Goal: Task Accomplishment & Management: Use online tool/utility

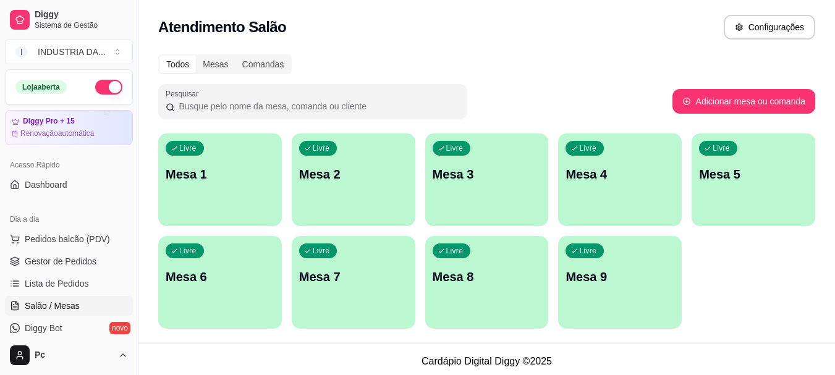
click at [466, 194] on div "Livre Mesa 3" at bounding box center [487, 173] width 124 height 78
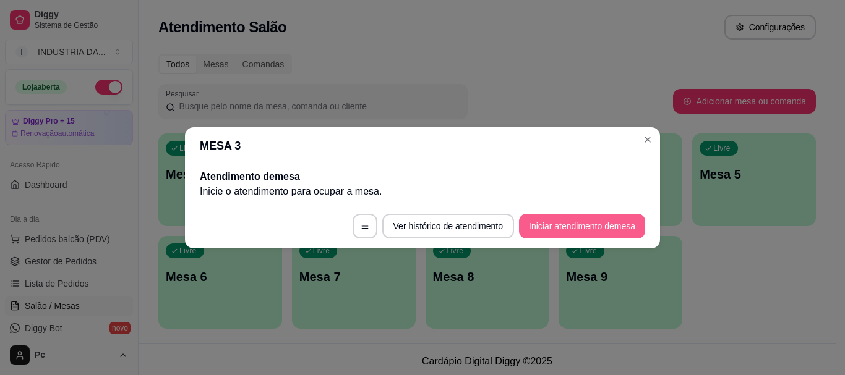
click at [550, 237] on button "Iniciar atendimento de mesa" at bounding box center [582, 226] width 126 height 25
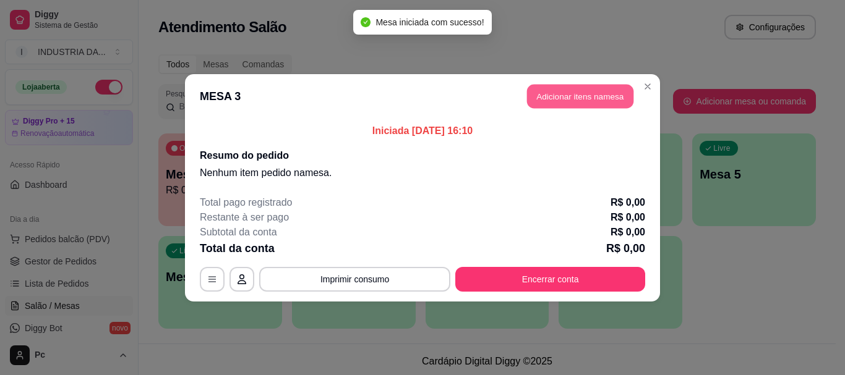
click at [552, 103] on button "Adicionar itens na mesa" at bounding box center [580, 96] width 106 height 24
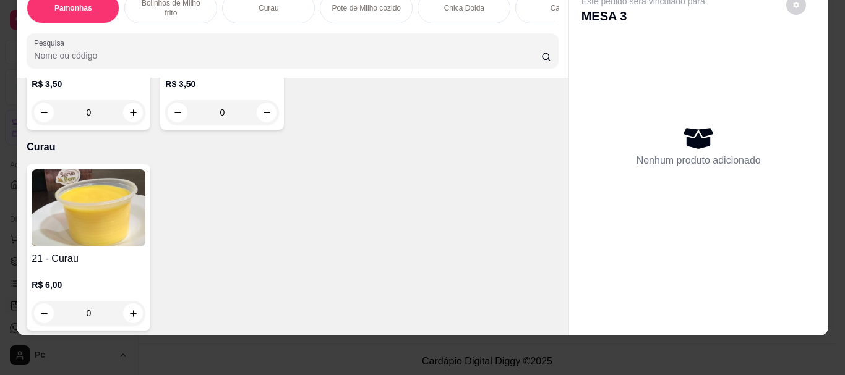
scroll to position [618, 0]
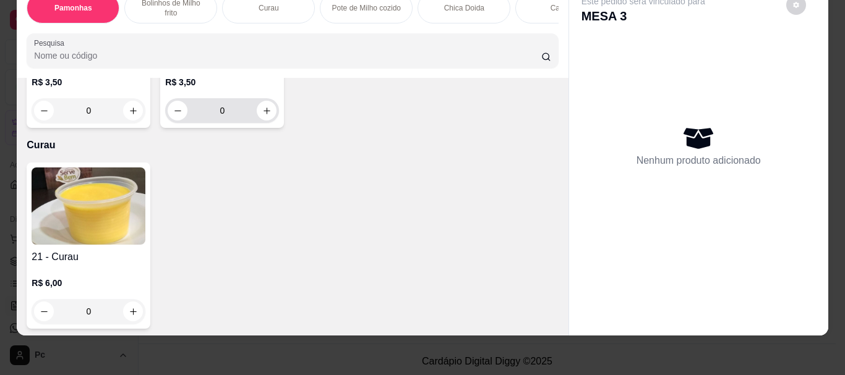
click at [213, 123] on input "0" at bounding box center [221, 110] width 69 height 25
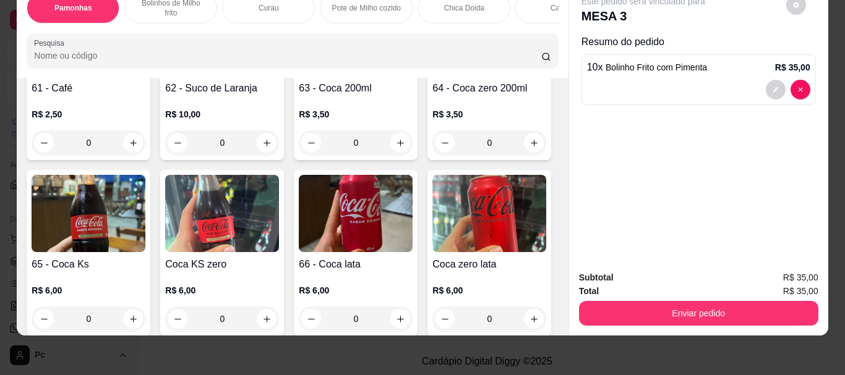
scroll to position [1855, 0]
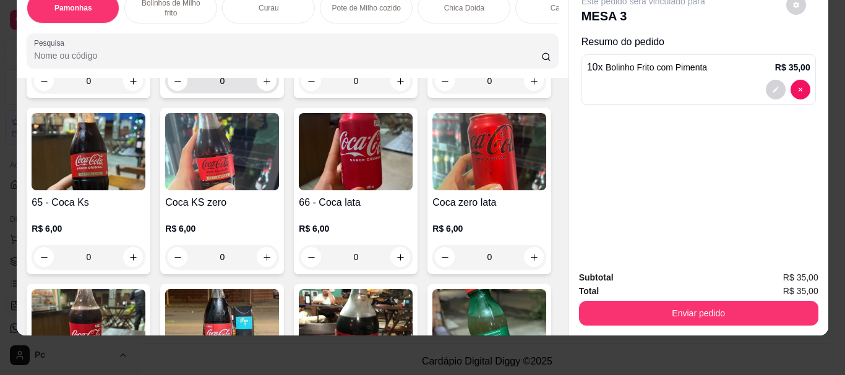
type input "10"
click at [220, 93] on input "0" at bounding box center [221, 81] width 69 height 25
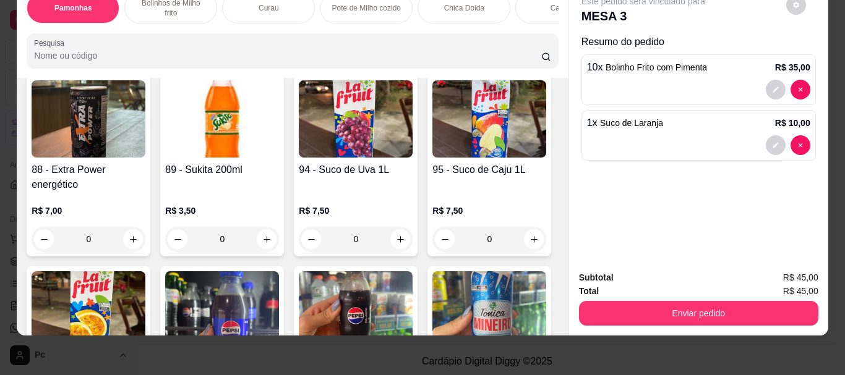
scroll to position [2968, 0]
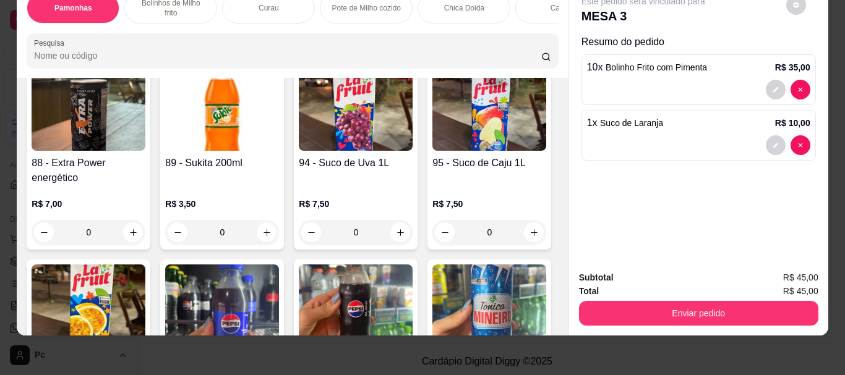
type input "1"
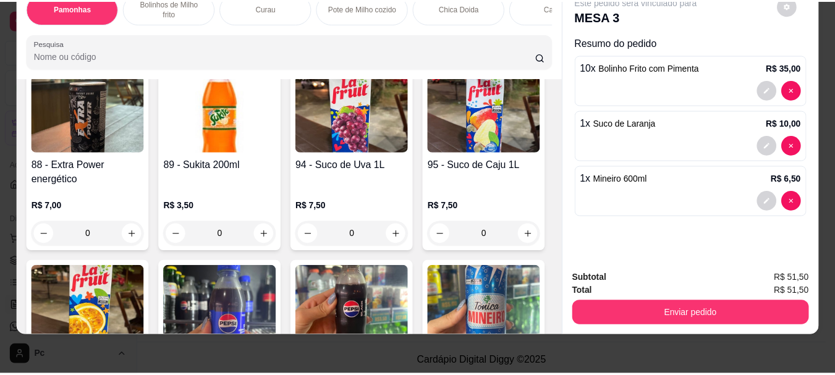
scroll to position [2969, 0]
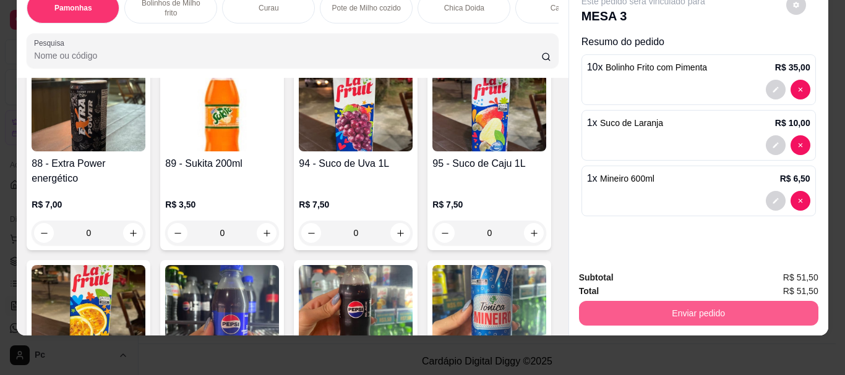
type input "1"
click at [680, 307] on button "Enviar pedido" at bounding box center [698, 313] width 239 height 25
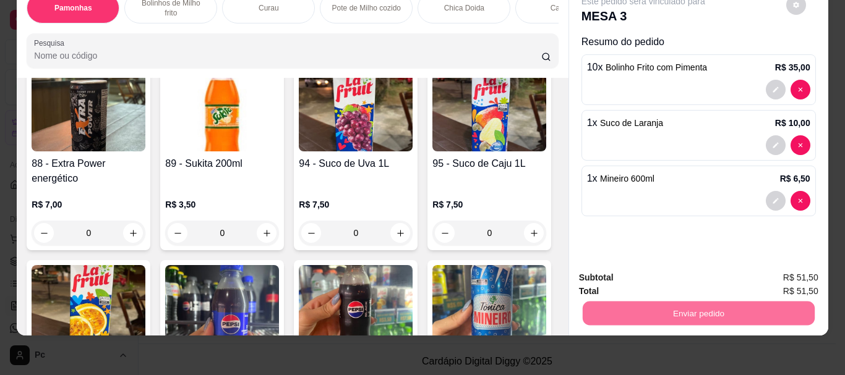
click at [767, 276] on button "Enviar pedido" at bounding box center [786, 273] width 68 height 23
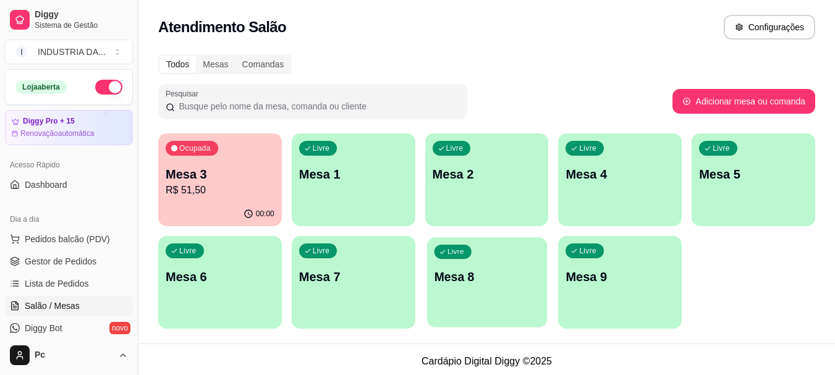
click at [464, 296] on div "Livre Mesa 8" at bounding box center [487, 274] width 120 height 75
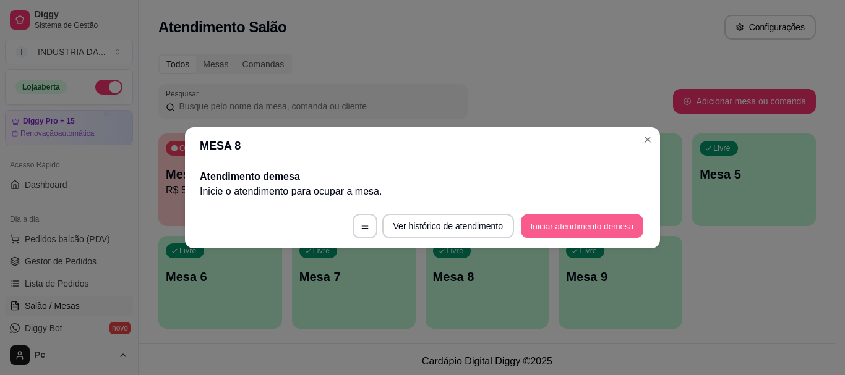
click at [543, 236] on button "Iniciar atendimento de mesa" at bounding box center [582, 226] width 122 height 24
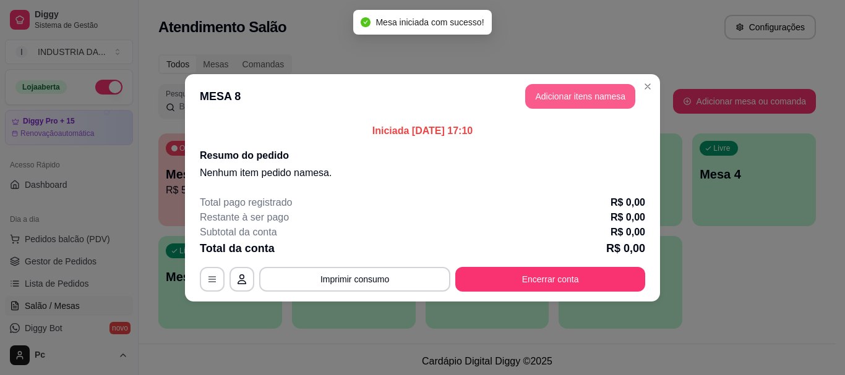
click at [544, 91] on button "Adicionar itens na mesa" at bounding box center [580, 96] width 110 height 25
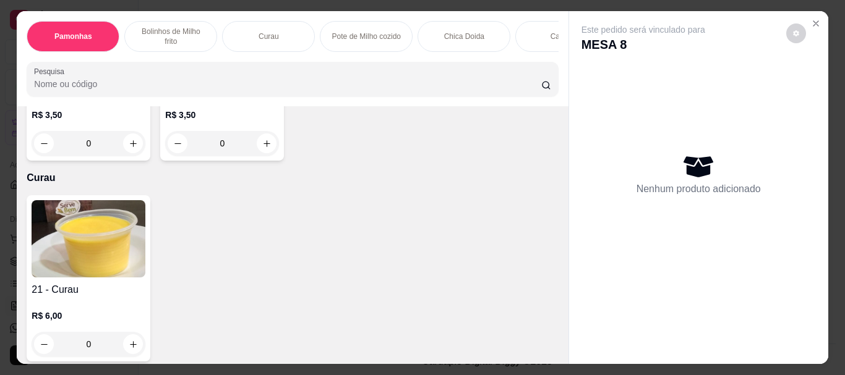
scroll to position [618, 0]
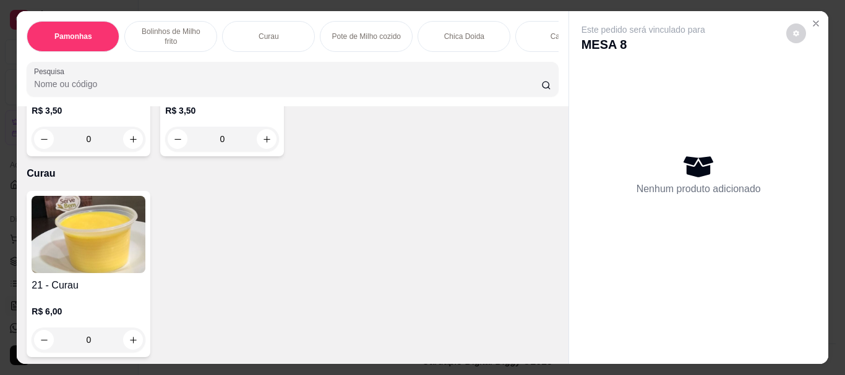
click at [227, 152] on input "0" at bounding box center [221, 139] width 69 height 25
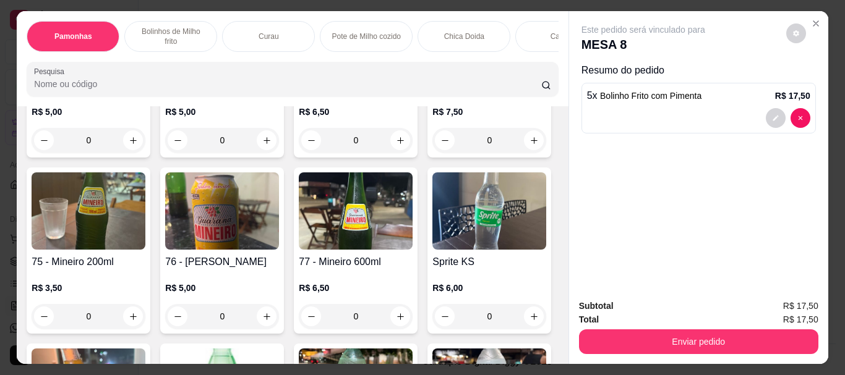
scroll to position [2412, 0]
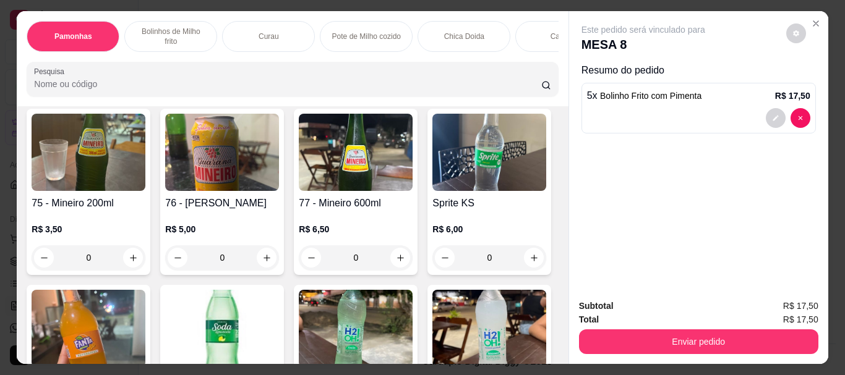
type input "5"
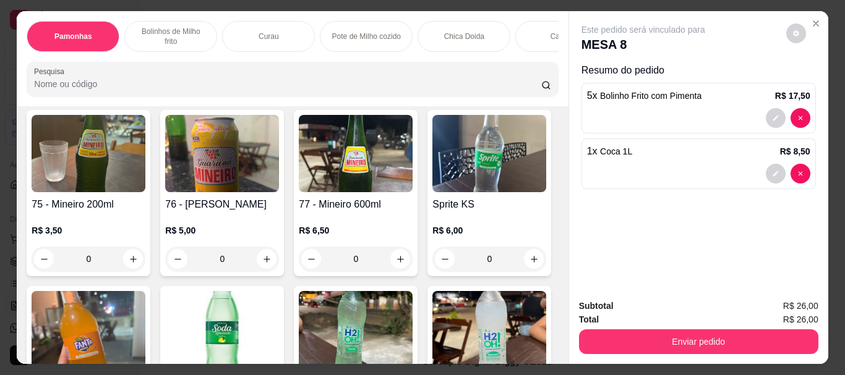
scroll to position [2412, 0]
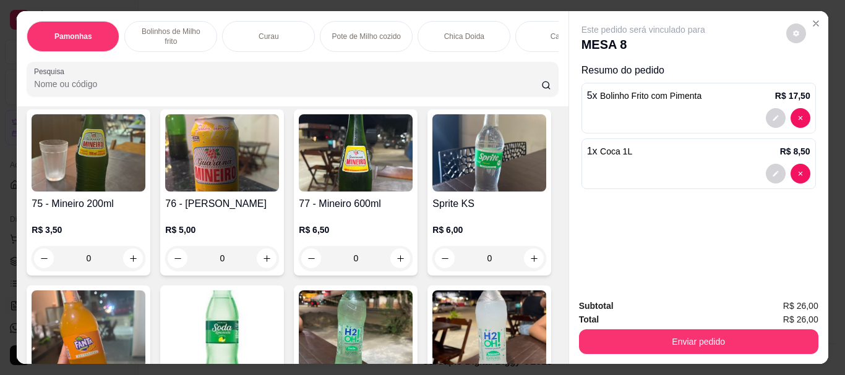
type input "1"
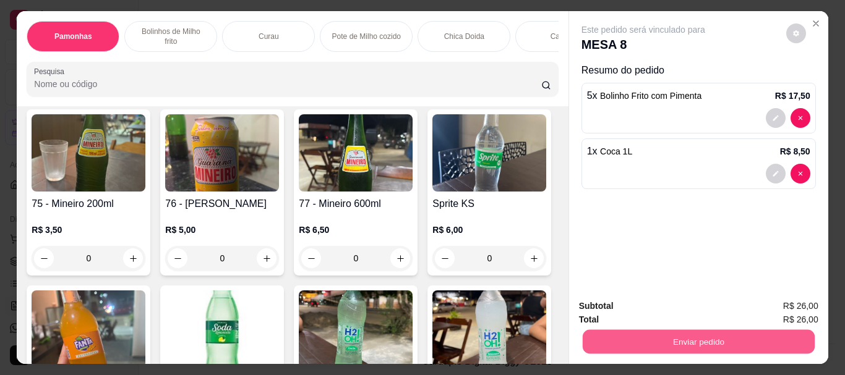
click at [600, 343] on button "Enviar pedido" at bounding box center [698, 342] width 232 height 24
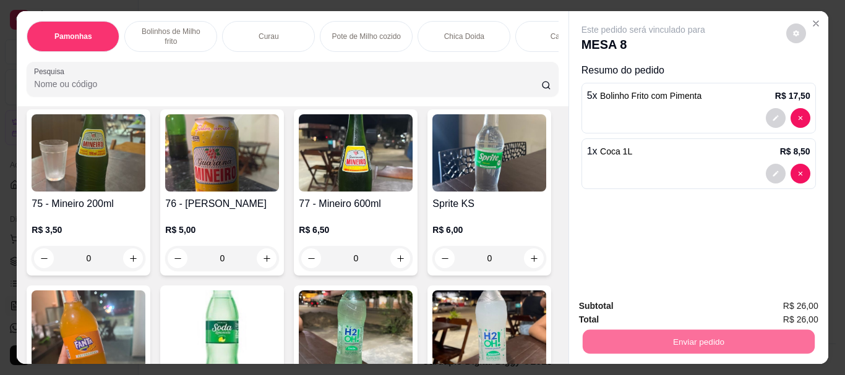
click at [790, 315] on button "Enviar pedido" at bounding box center [786, 306] width 68 height 23
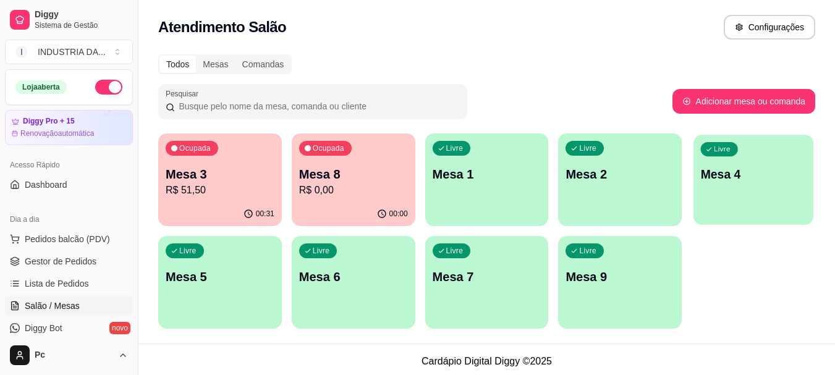
click at [734, 162] on div "Livre Mesa 4" at bounding box center [754, 172] width 120 height 75
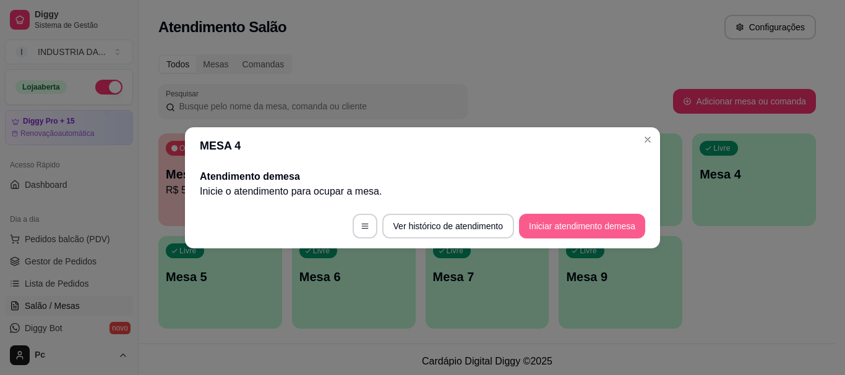
click at [570, 207] on footer "Ver histórico de atendimento Iniciar atendimento de mesa" at bounding box center [422, 226] width 475 height 45
click at [568, 217] on button "Iniciar atendimento de mesa" at bounding box center [582, 226] width 122 height 24
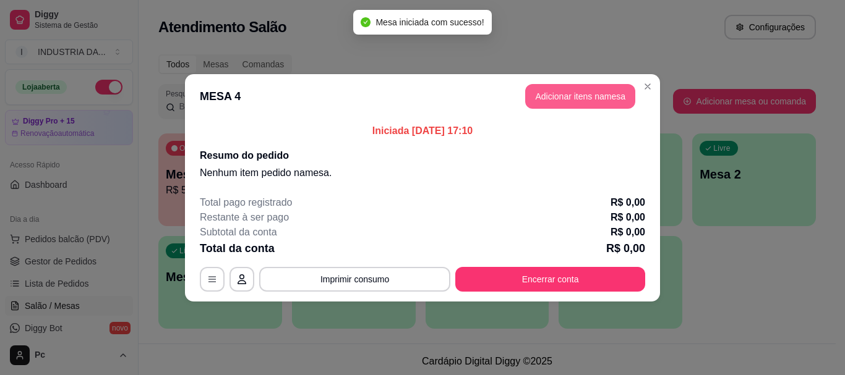
click at [572, 90] on button "Adicionar itens na mesa" at bounding box center [580, 96] width 110 height 25
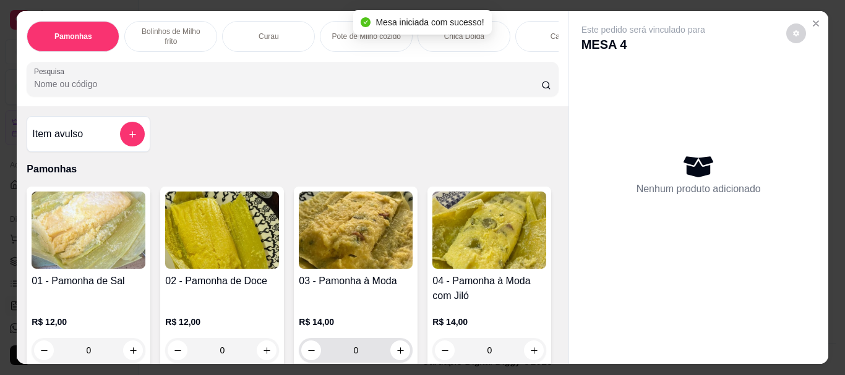
click at [353, 338] on input "0" at bounding box center [355, 350] width 69 height 25
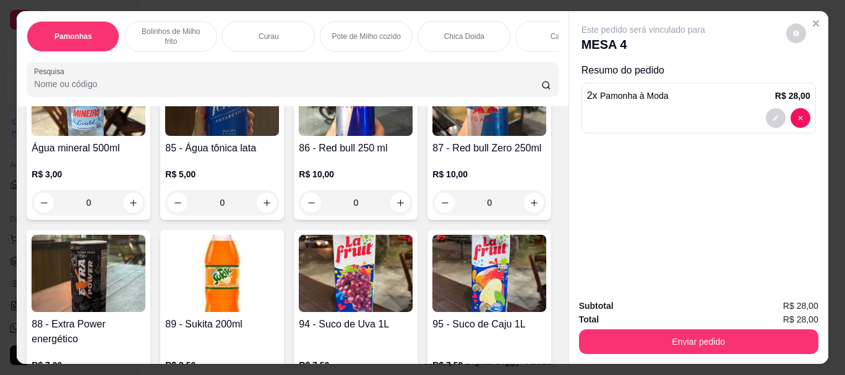
scroll to position [2845, 0]
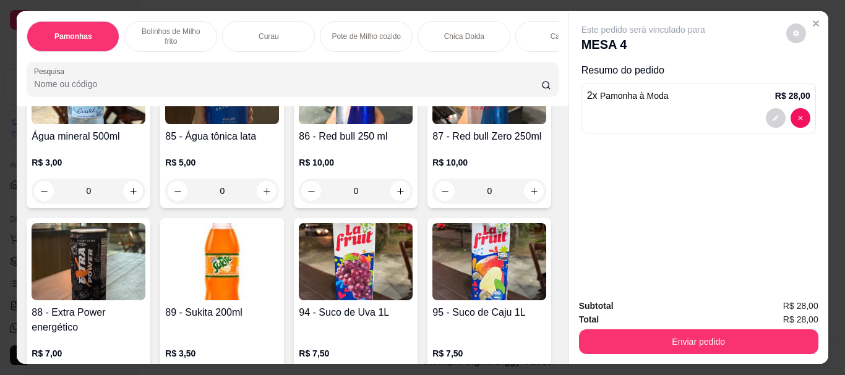
type input "2"
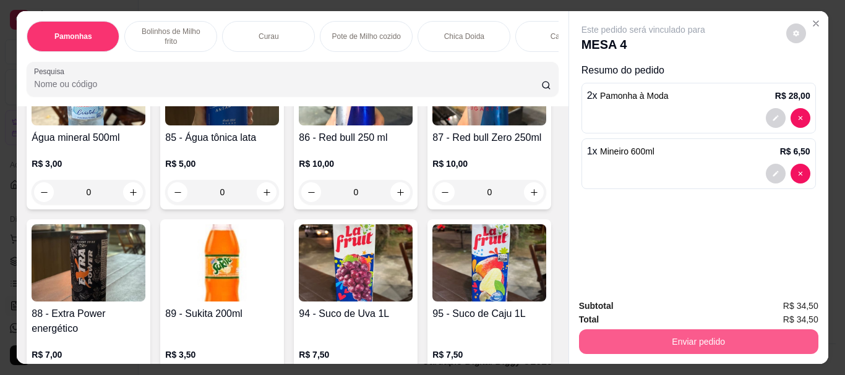
type input "1"
click at [688, 344] on button "Enviar pedido" at bounding box center [698, 342] width 232 height 24
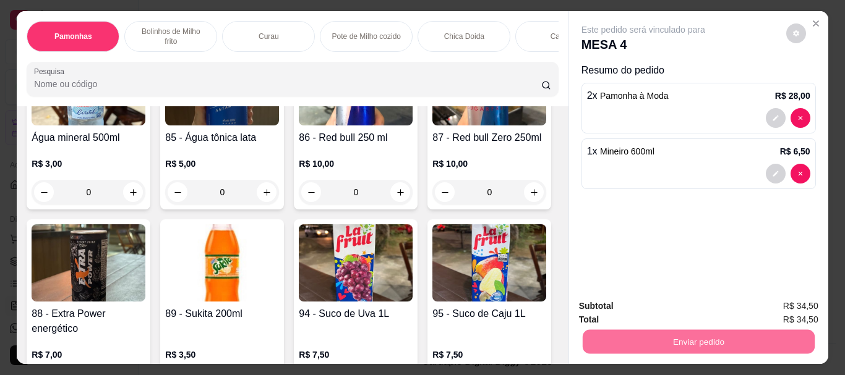
click at [766, 296] on button "Enviar pedido" at bounding box center [786, 307] width 70 height 24
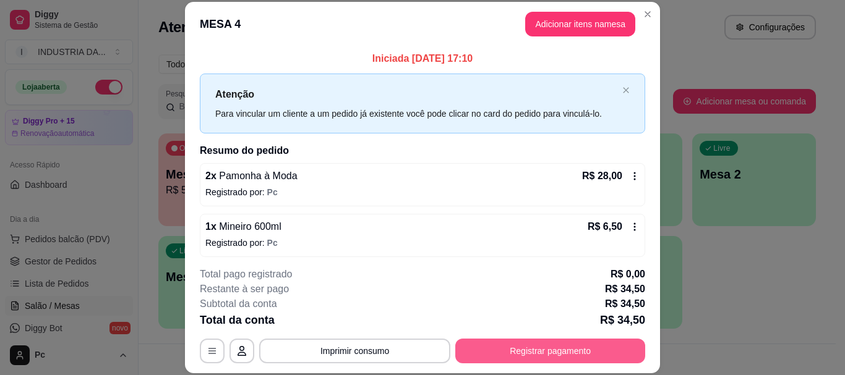
click at [588, 346] on button "Registrar pagamento" at bounding box center [550, 351] width 190 height 25
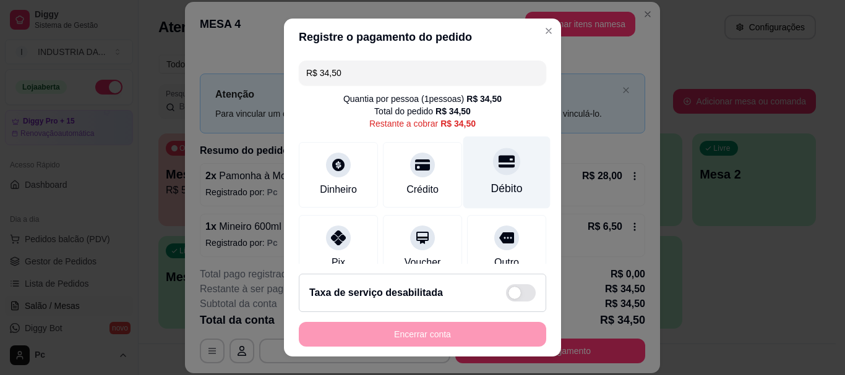
click at [491, 184] on div "Débito" at bounding box center [507, 189] width 32 height 16
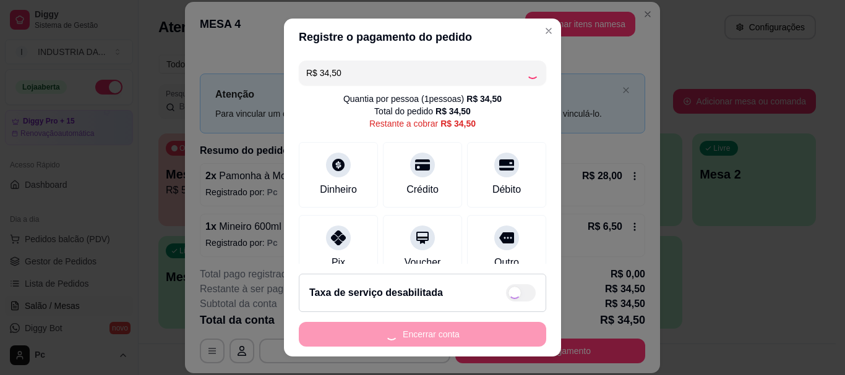
click at [478, 335] on div "Encerrar conta" at bounding box center [422, 334] width 247 height 25
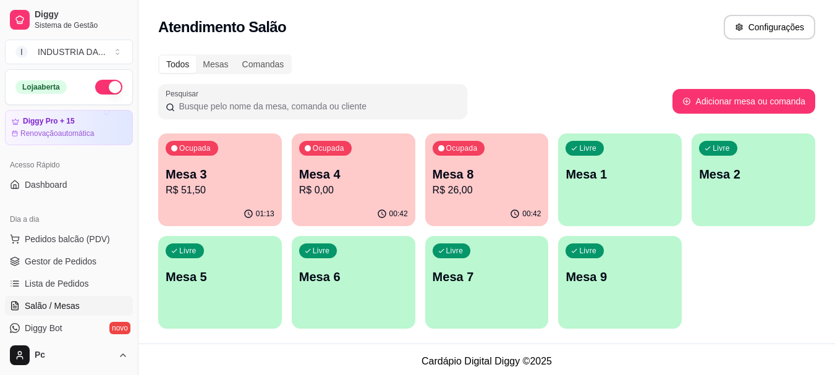
click at [239, 287] on div "Livre Mesa 5" at bounding box center [220, 275] width 124 height 78
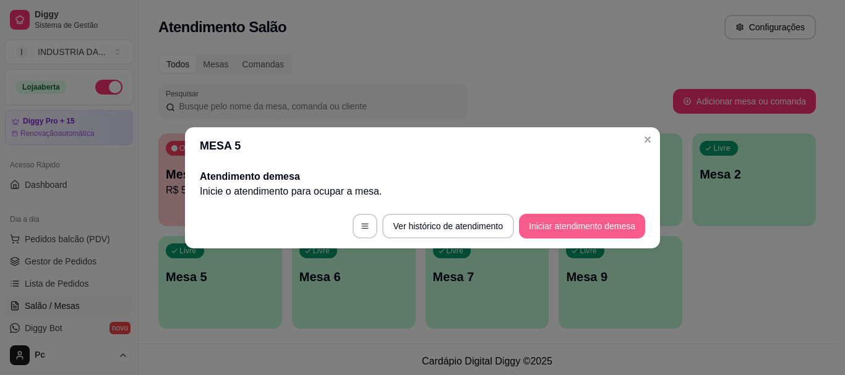
click at [541, 219] on button "Iniciar atendimento de mesa" at bounding box center [582, 226] width 126 height 25
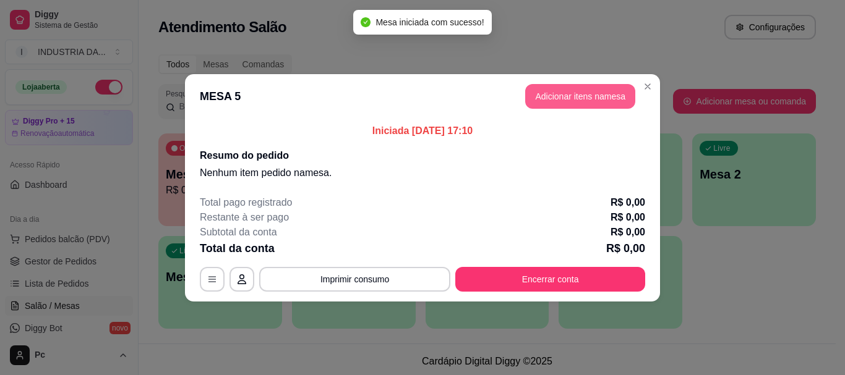
click at [547, 99] on button "Adicionar itens na mesa" at bounding box center [580, 96] width 110 height 25
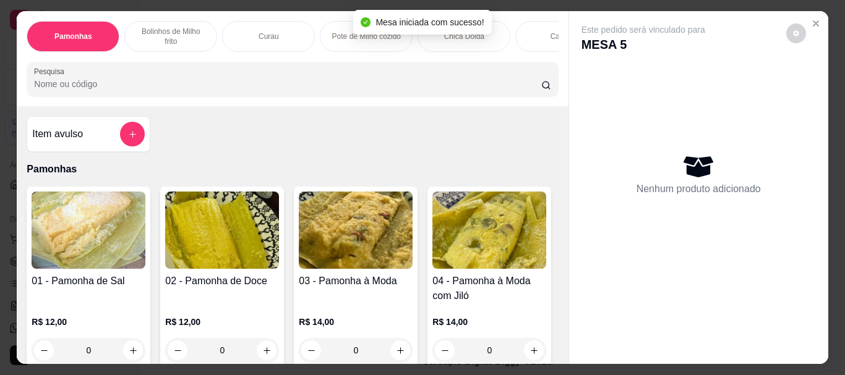
scroll to position [62, 0]
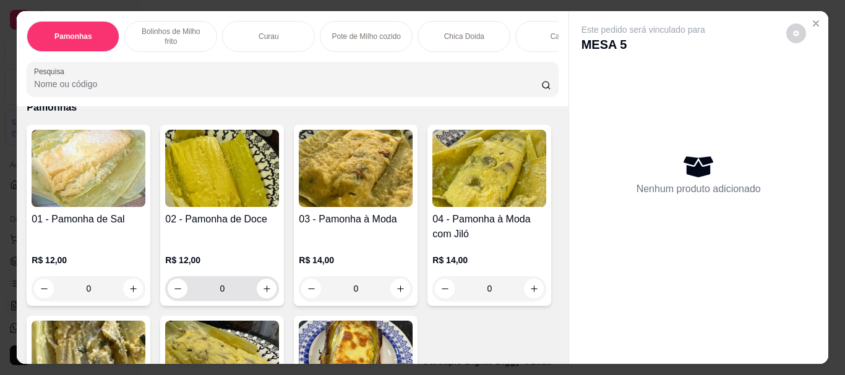
click at [237, 276] on input "0" at bounding box center [221, 288] width 69 height 25
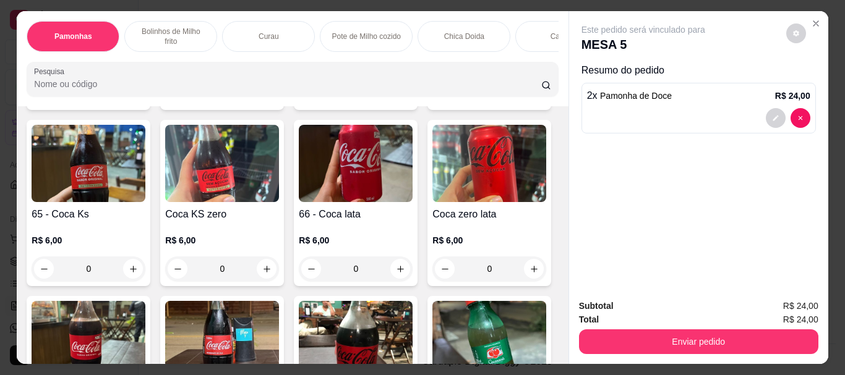
scroll to position [1917, 0]
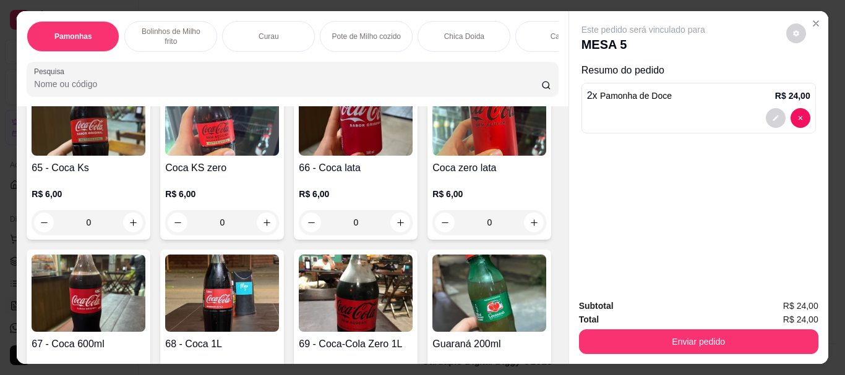
type input "2"
click at [218, 59] on input "0" at bounding box center [221, 46] width 69 height 25
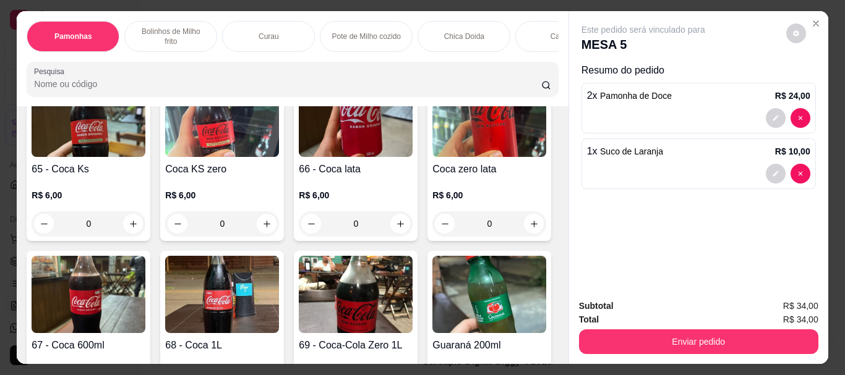
type input "1"
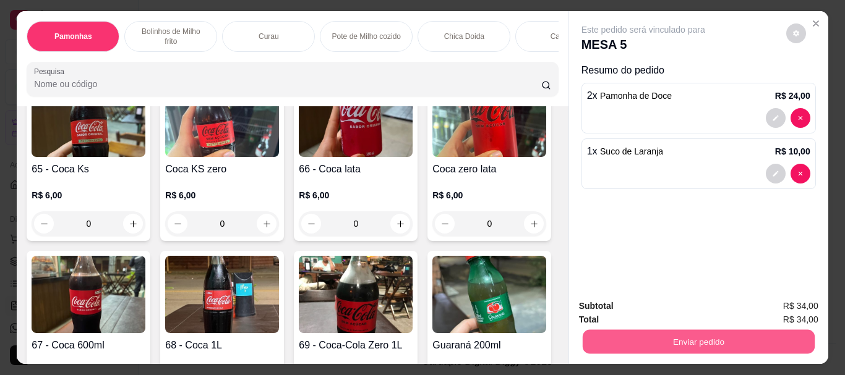
click at [746, 330] on button "Enviar pedido" at bounding box center [698, 342] width 232 height 24
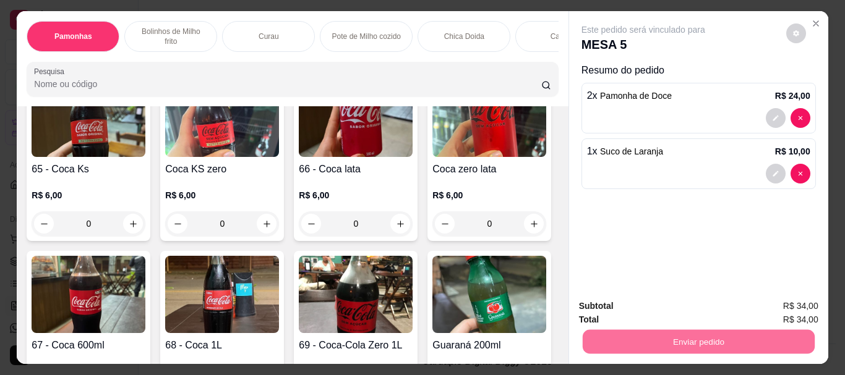
click at [781, 307] on button "Enviar pedido" at bounding box center [786, 307] width 70 height 24
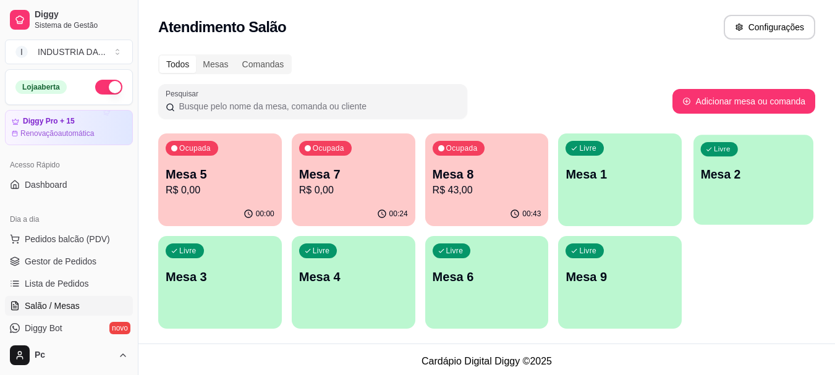
click at [717, 155] on div "Livre" at bounding box center [719, 149] width 37 height 14
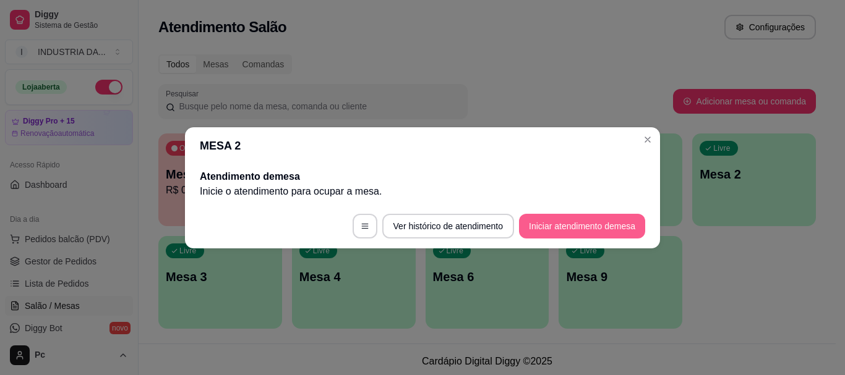
click at [523, 227] on button "Iniciar atendimento de mesa" at bounding box center [582, 226] width 126 height 25
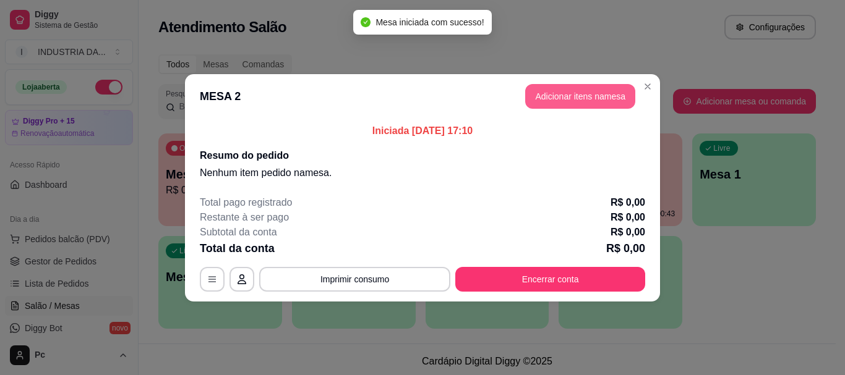
click at [536, 104] on button "Adicionar itens na mesa" at bounding box center [580, 96] width 110 height 25
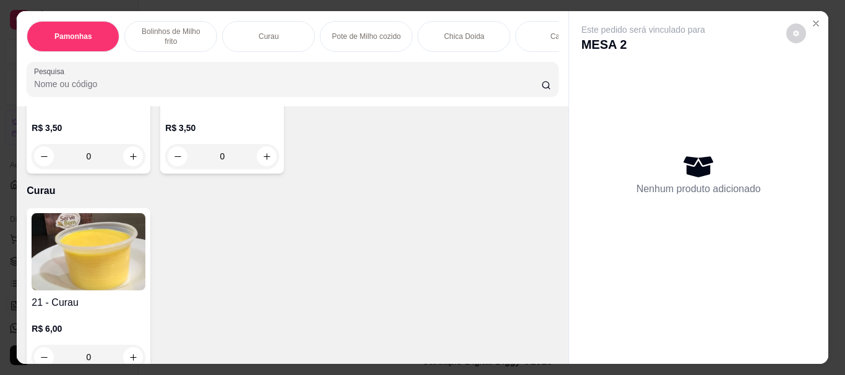
scroll to position [618, 0]
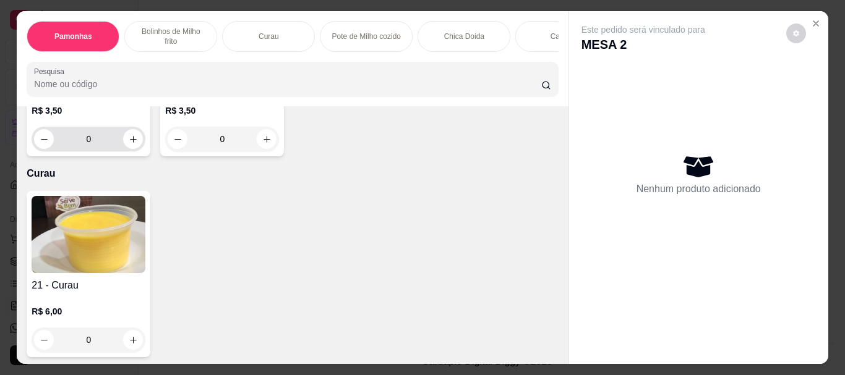
click at [101, 152] on input "0" at bounding box center [88, 139] width 69 height 25
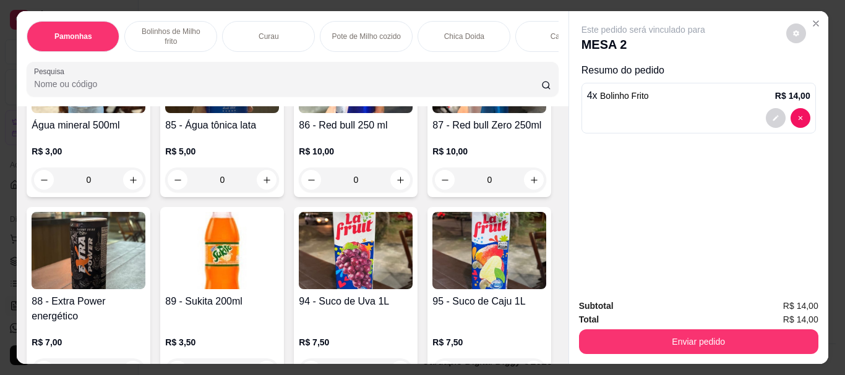
scroll to position [2907, 0]
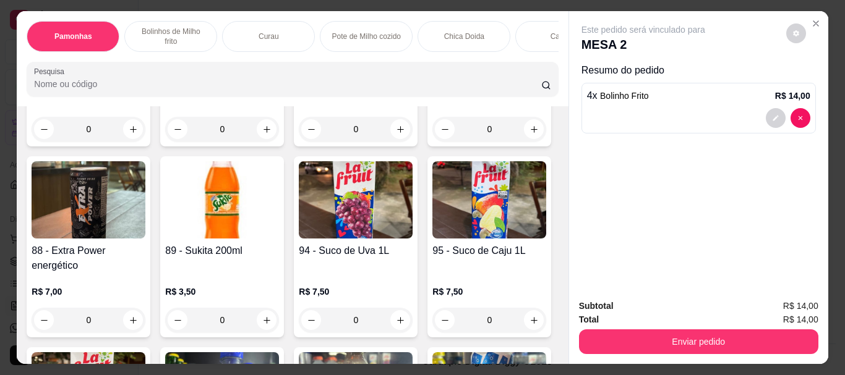
type input "4"
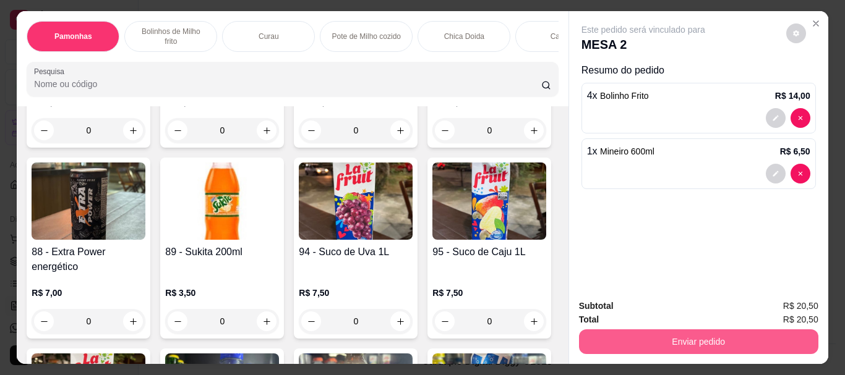
type input "1"
click at [702, 333] on button "Enviar pedido" at bounding box center [698, 342] width 239 height 25
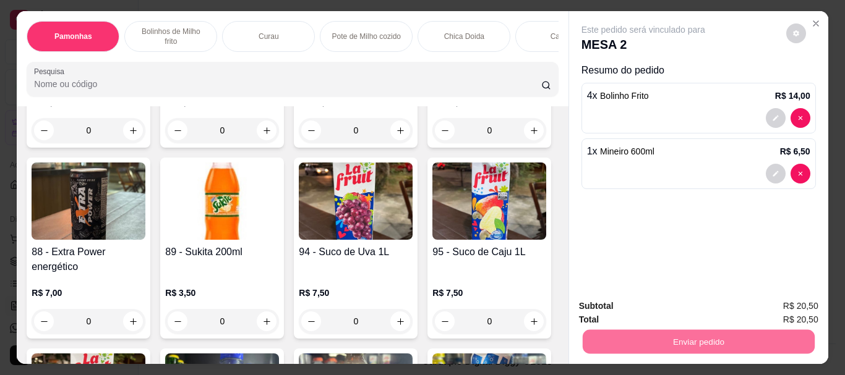
click at [757, 300] on button "Enviar pedido" at bounding box center [786, 306] width 68 height 23
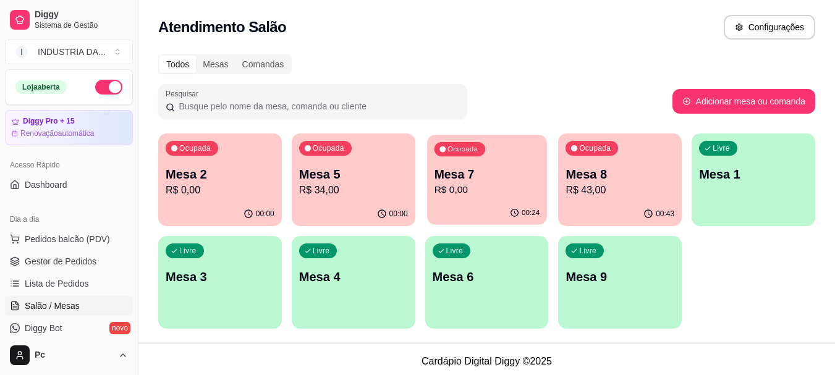
click at [487, 203] on div "00:24" at bounding box center [487, 214] width 120 height 24
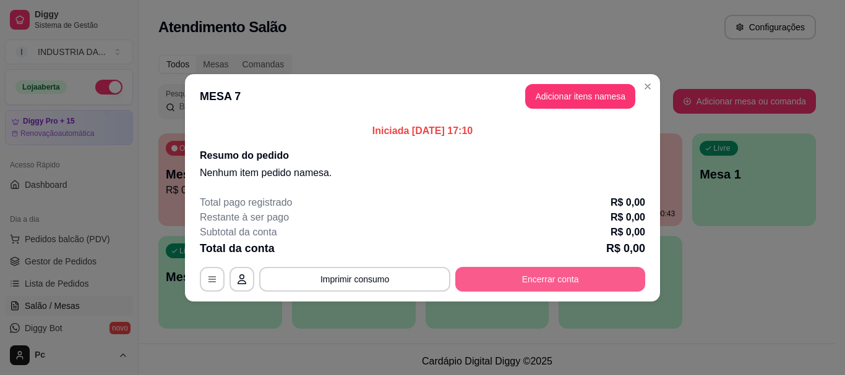
click at [539, 270] on button "Encerrar conta" at bounding box center [550, 279] width 190 height 25
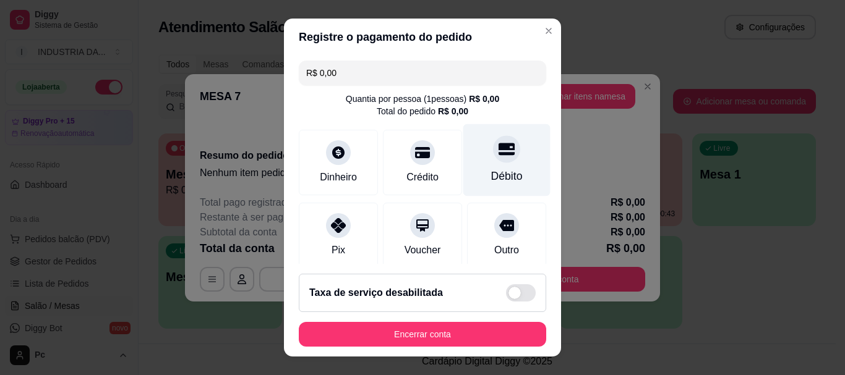
click at [492, 182] on div "Débito" at bounding box center [507, 177] width 32 height 16
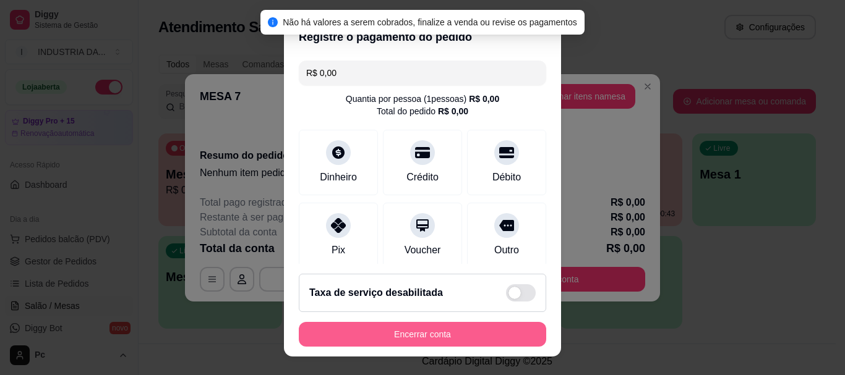
click at [479, 340] on button "Encerrar conta" at bounding box center [422, 334] width 247 height 25
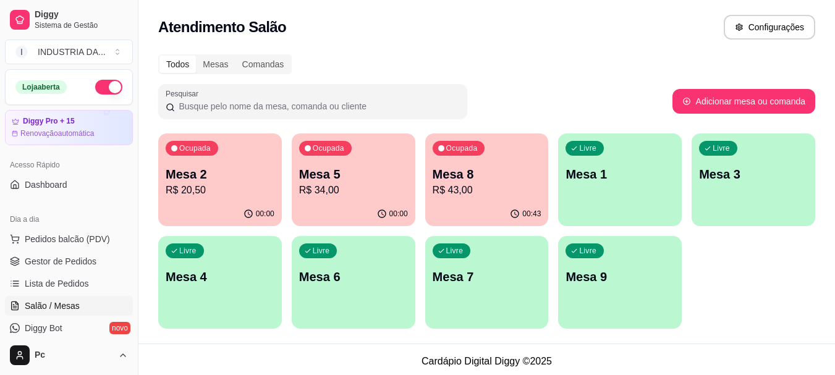
click at [498, 181] on p "Mesa 8" at bounding box center [487, 174] width 109 height 17
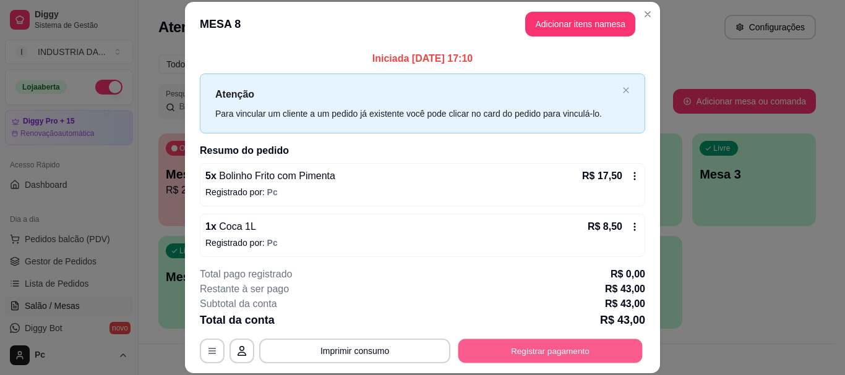
click at [505, 348] on button "Registrar pagamento" at bounding box center [550, 352] width 184 height 24
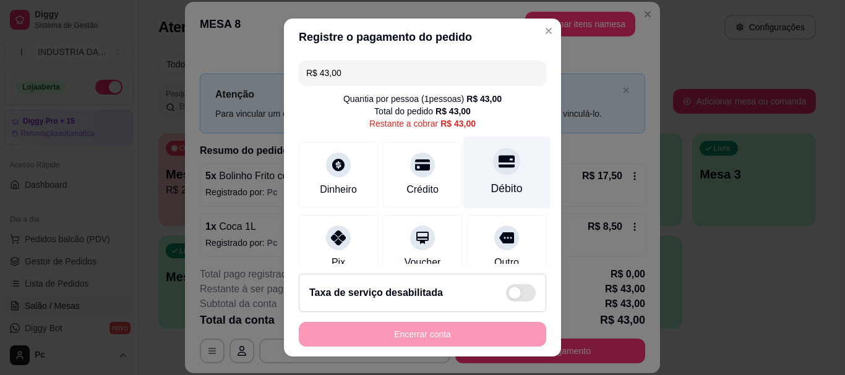
click at [493, 166] on div at bounding box center [506, 161] width 27 height 27
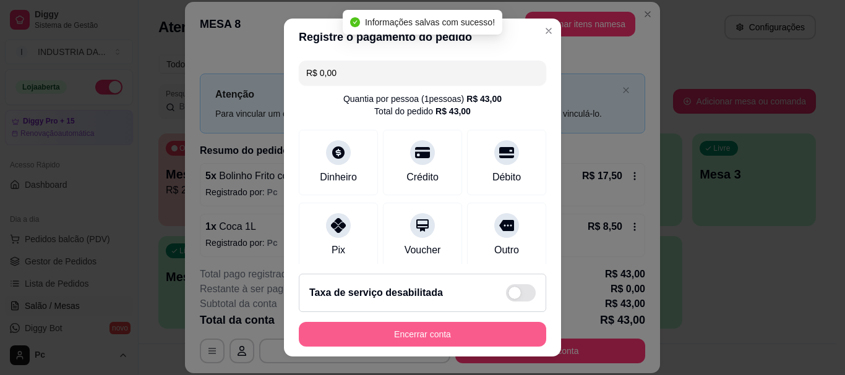
type input "R$ 0,00"
click at [467, 328] on button "Encerrar conta" at bounding box center [422, 334] width 247 height 25
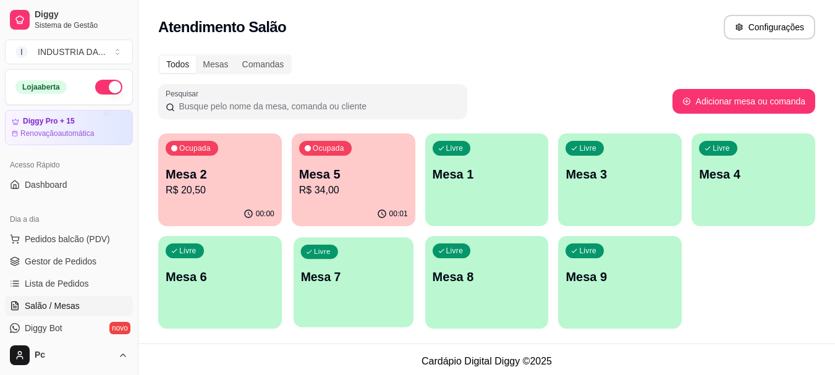
click at [328, 262] on div "Livre Mesa 7" at bounding box center [354, 274] width 120 height 75
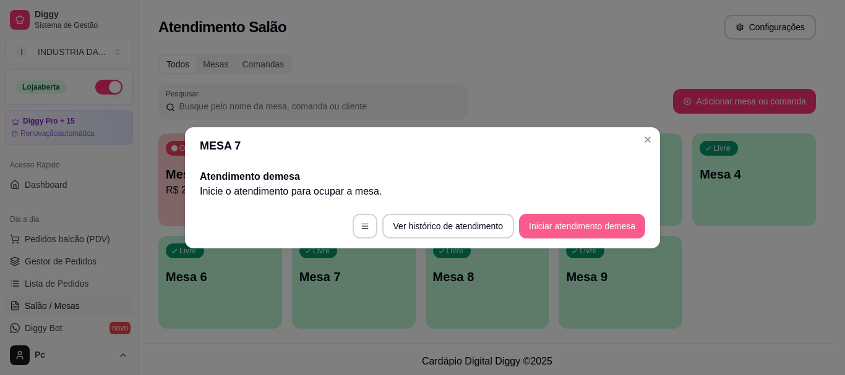
click at [532, 225] on button "Iniciar atendimento de mesa" at bounding box center [582, 226] width 126 height 25
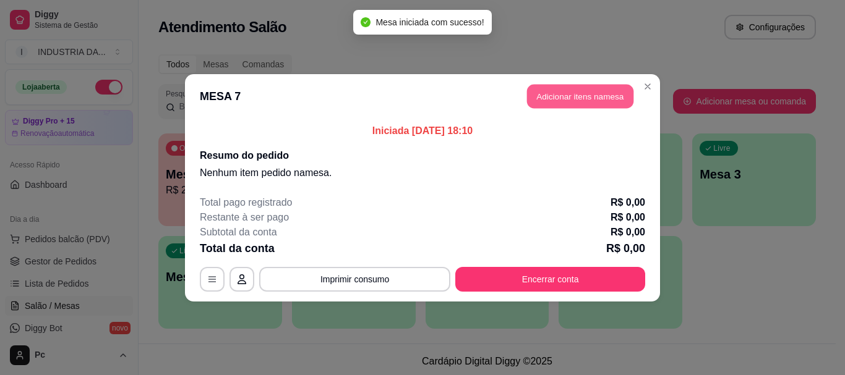
click at [553, 97] on button "Adicionar itens na mesa" at bounding box center [580, 96] width 106 height 24
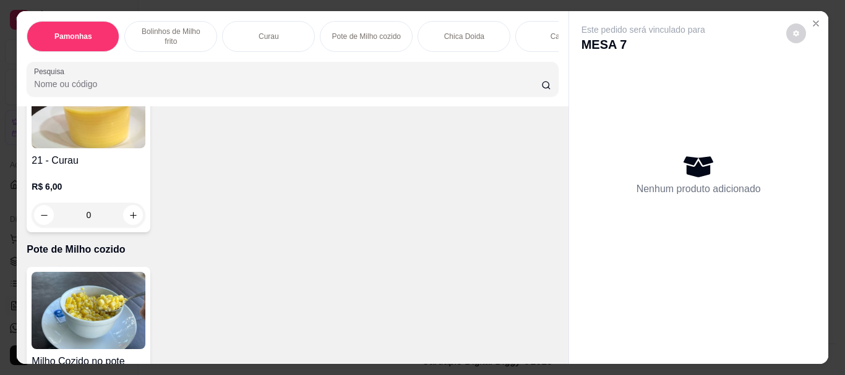
scroll to position [742, 0]
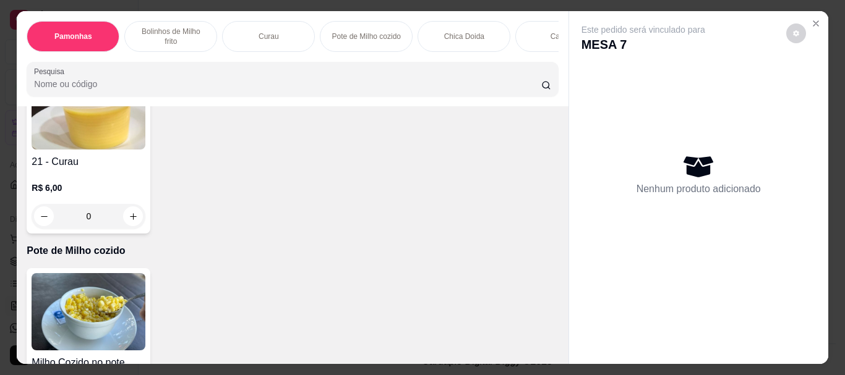
click at [240, 28] on input "0" at bounding box center [221, 15] width 69 height 25
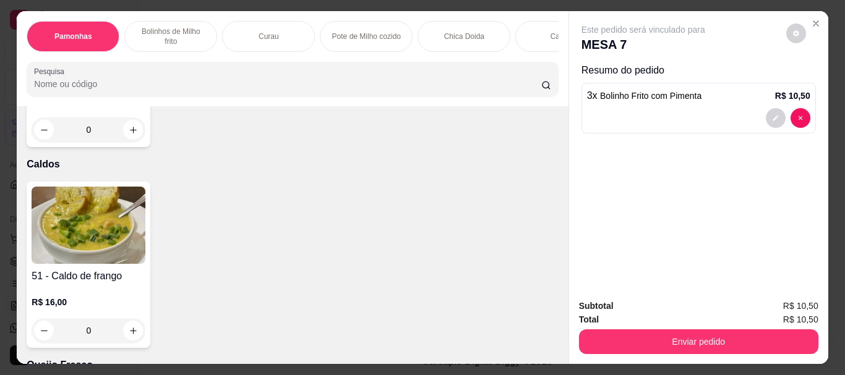
scroll to position [1237, 0]
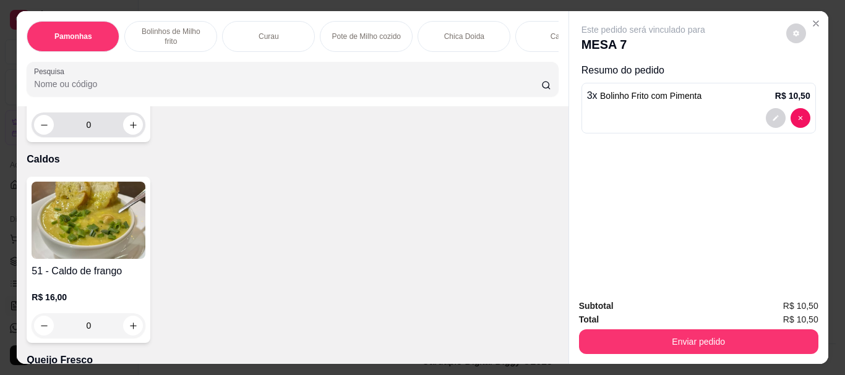
type input "3"
click at [96, 137] on input "0" at bounding box center [88, 125] width 69 height 25
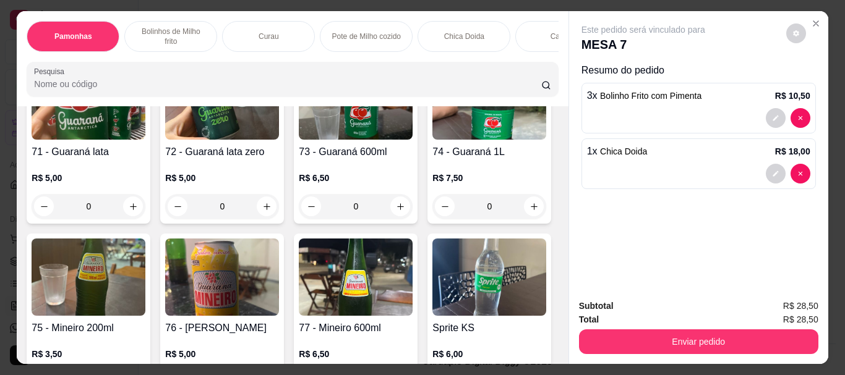
scroll to position [2350, 0]
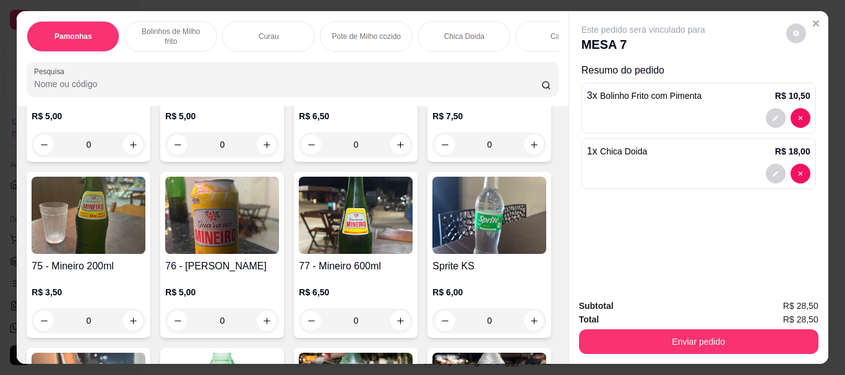
type input "1"
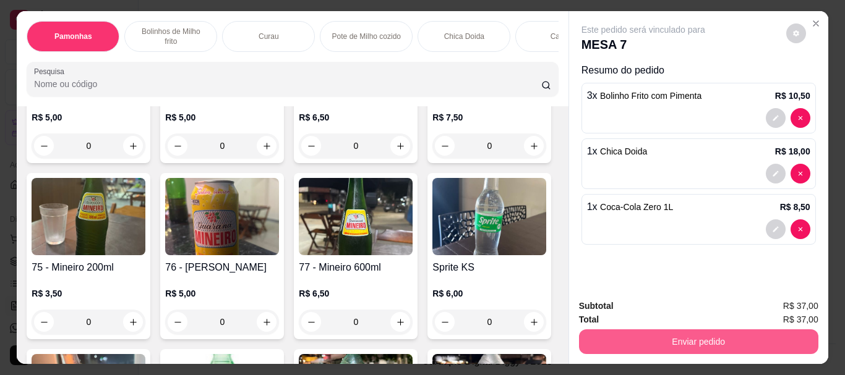
type input "1"
click at [591, 339] on button "Enviar pedido" at bounding box center [698, 342] width 239 height 25
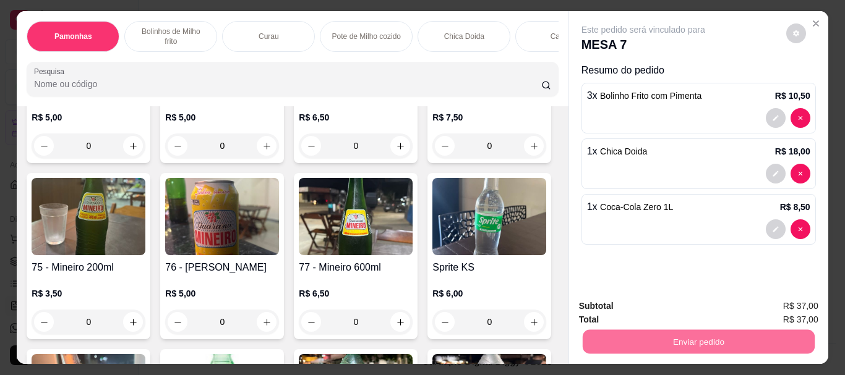
click at [806, 314] on button "Enviar pedido" at bounding box center [786, 306] width 68 height 23
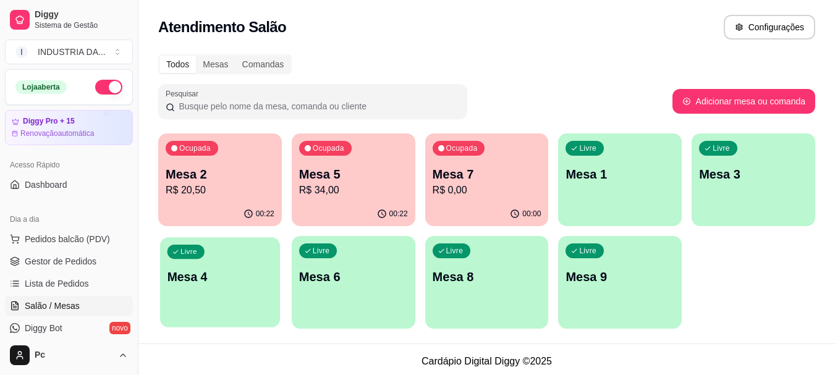
click at [263, 272] on p "Mesa 4" at bounding box center [221, 277] width 106 height 17
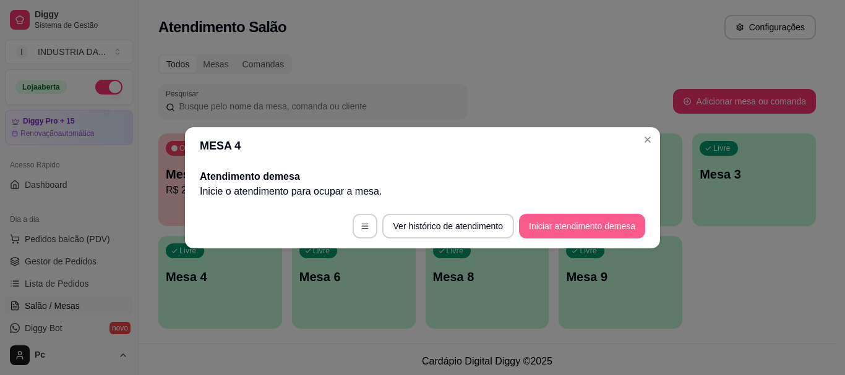
click at [621, 230] on button "Iniciar atendimento de mesa" at bounding box center [582, 226] width 126 height 25
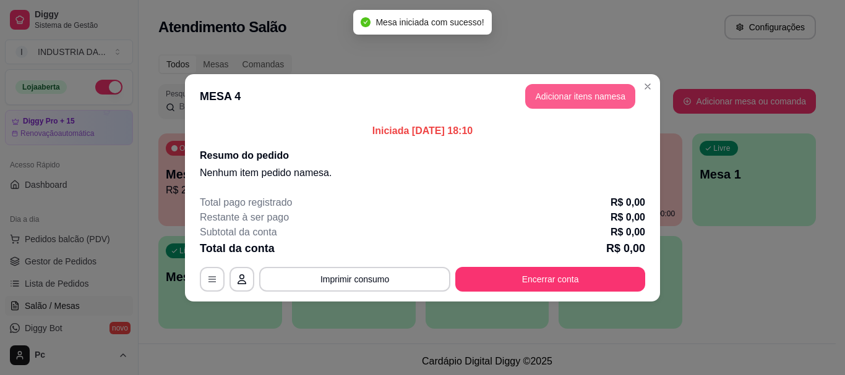
click at [557, 100] on button "Adicionar itens na mesa" at bounding box center [580, 96] width 110 height 25
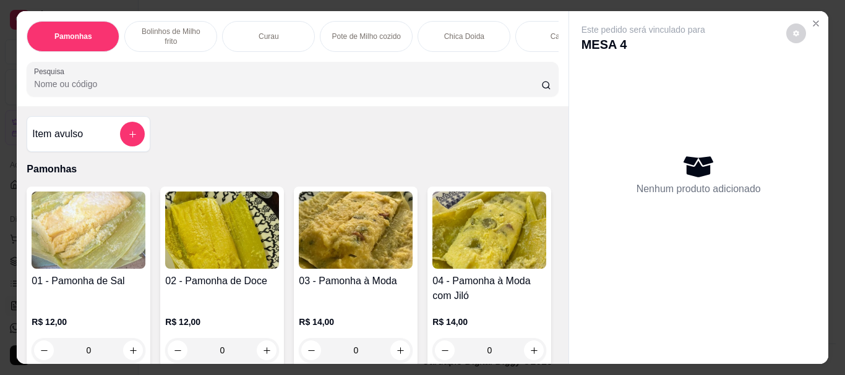
click at [372, 338] on input "0" at bounding box center [355, 350] width 69 height 25
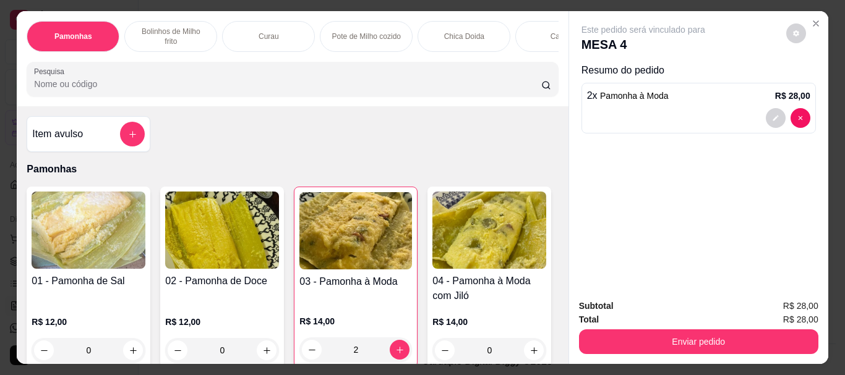
type input "24"
